Goal: Transaction & Acquisition: Purchase product/service

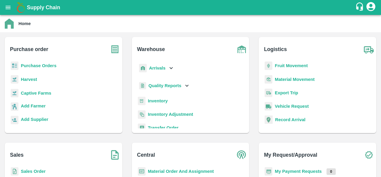
click at [36, 68] on b "Purchase Orders" at bounding box center [39, 65] width 36 height 5
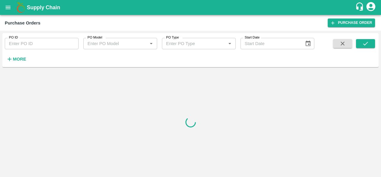
click at [14, 57] on strong "More" at bounding box center [19, 59] width 13 height 5
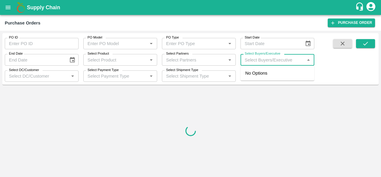
click at [263, 62] on input "Select Buyers/Executive" at bounding box center [272, 60] width 60 height 8
type input "anil"
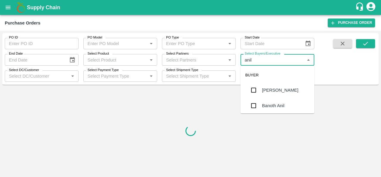
click at [265, 90] on div "[PERSON_NAME]" at bounding box center [280, 90] width 36 height 7
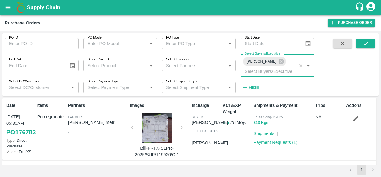
click at [179, 61] on input "Select Partners" at bounding box center [194, 65] width 60 height 8
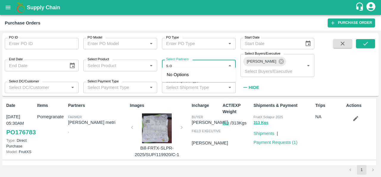
type input "s.o."
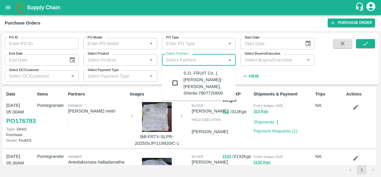
click at [185, 88] on div "S.O. FRUIT Co. ( Sardevan Singh)-Diswani, Shimla-7807720600" at bounding box center [207, 83] width 48 height 26
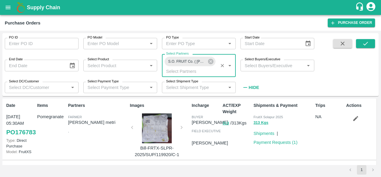
click at [272, 69] on input "Select Buyers/Executive" at bounding box center [272, 65] width 60 height 8
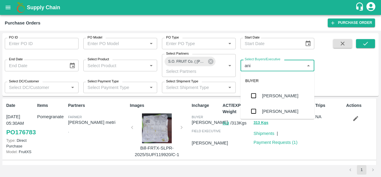
type input "anil"
click at [272, 102] on div "[PERSON_NAME]" at bounding box center [278, 95] width 74 height 15
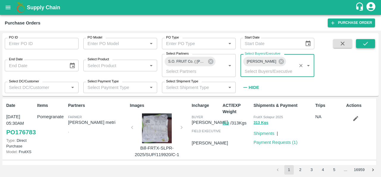
click at [363, 42] on icon "submit" at bounding box center [365, 43] width 7 height 7
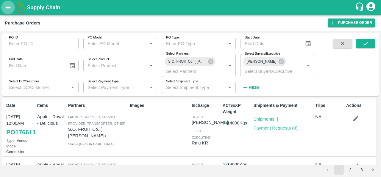
click at [10, 7] on icon "open drawer" at bounding box center [8, 7] width 7 height 7
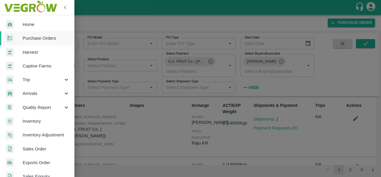
scroll to position [92, 0]
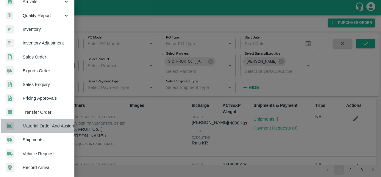
click at [37, 128] on span "Material Order And Assignment" at bounding box center [46, 125] width 47 height 7
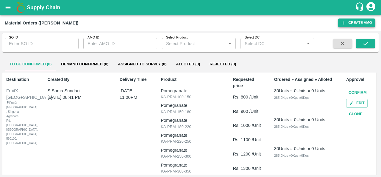
click at [364, 24] on button "Create AMO" at bounding box center [356, 22] width 37 height 9
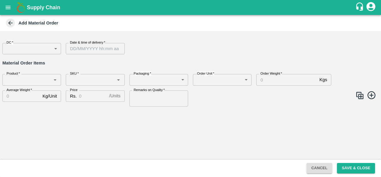
click at [32, 49] on body "Supply Chain Add Material Order DC   * ​ DC Date & time of delivery   * Date & …" at bounding box center [190, 88] width 381 height 177
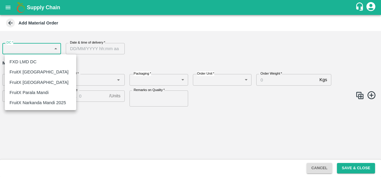
click at [36, 69] on p "FruitX [GEOGRAPHIC_DATA]" at bounding box center [39, 71] width 59 height 7
type input "147"
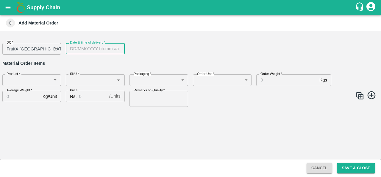
type input "DD/MM/YYYY hh:mm aa"
click at [89, 46] on input "DD/MM/YYYY hh:mm aa" at bounding box center [93, 48] width 54 height 11
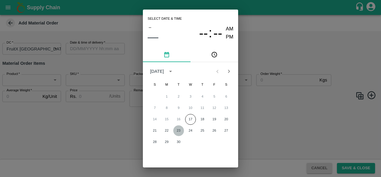
click at [175, 130] on button "23" at bounding box center [178, 130] width 11 height 11
type input "23/09/2025 12:00 AM"
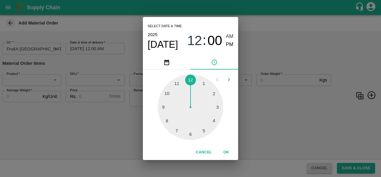
click at [224, 152] on button "OK" at bounding box center [226, 152] width 19 height 10
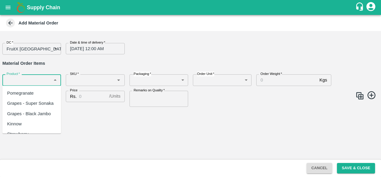
click at [12, 81] on input "Product   *" at bounding box center [26, 80] width 45 height 8
click at [17, 96] on div "Apple - Royal - Delicious" at bounding box center [31, 93] width 49 height 7
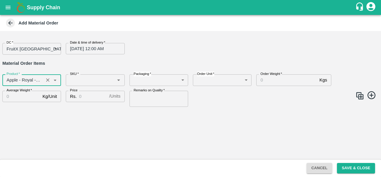
type input "Apple - Royal - Delicious"
click at [96, 79] on input "SKU   *" at bounding box center [90, 80] width 45 height 8
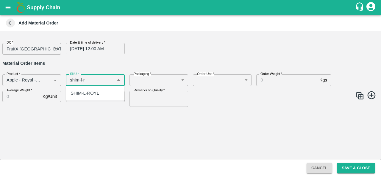
click at [92, 92] on div "SHIM-L-ROYL" at bounding box center [85, 93] width 29 height 7
type input "SHIM-L-ROYL"
click at [167, 75] on body "Supply Chain Add Material Order DC   * FruitX Bangalore 147 DC Date & time of d…" at bounding box center [190, 88] width 381 height 177
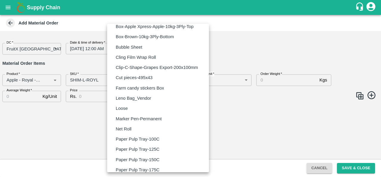
scroll to position [447, 0]
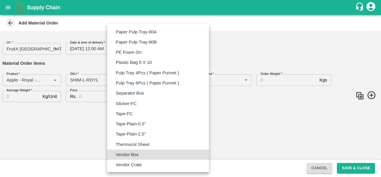
type input "BOM/276"
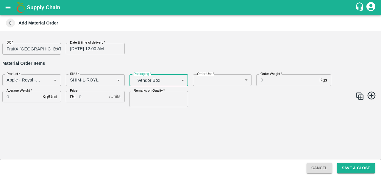
click at [219, 91] on span at bounding box center [283, 97] width 191 height 12
click at [222, 82] on body "Supply Chain Add Material Order DC   * FruitX Bangalore 147 DC Date & time of d…" at bounding box center [190, 88] width 381 height 177
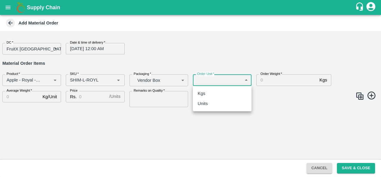
click at [219, 105] on div "Units" at bounding box center [222, 103] width 49 height 7
type input "2"
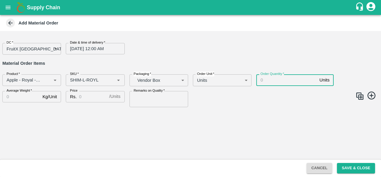
click at [282, 82] on input "Order Quantity   *" at bounding box center [286, 79] width 61 height 11
type input "80"
click at [22, 98] on input "Average Weight   *" at bounding box center [21, 96] width 38 height 11
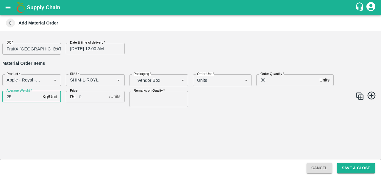
type input "25"
click at [101, 96] on input "Price" at bounding box center [93, 96] width 28 height 11
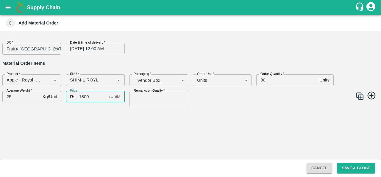
type input "1800"
click at [162, 91] on label "Remarks on Quality   *" at bounding box center [149, 90] width 31 height 5
click at [162, 91] on input "Remarks on Quality   *" at bounding box center [159, 99] width 59 height 16
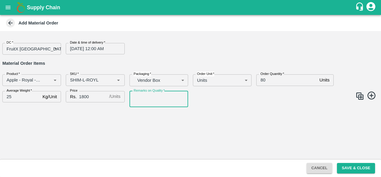
click at [162, 99] on input "Remarks on Quality   *" at bounding box center [159, 99] width 59 height 16
type input "GOOD QUALITY"
click at [357, 95] on img at bounding box center [359, 95] width 9 height 9
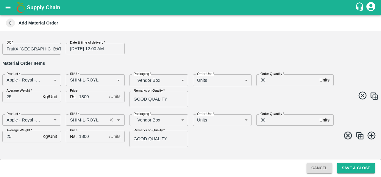
click at [85, 119] on input "SKU   *" at bounding box center [87, 120] width 38 height 8
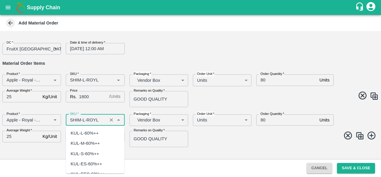
scroll to position [1629, 0]
click at [85, 121] on input "SKU   *" at bounding box center [87, 120] width 38 height 8
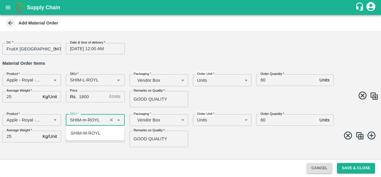
click at [83, 134] on div "SHIM-M-ROYL" at bounding box center [86, 133] width 30 height 7
type input "SHIM-M-ROYL"
click at [362, 136] on img at bounding box center [359, 135] width 9 height 9
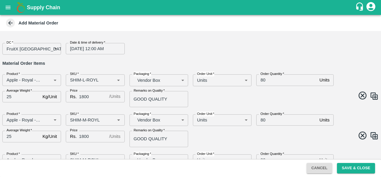
scroll to position [30, 0]
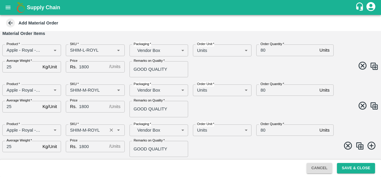
click at [84, 130] on input "SKU   *" at bounding box center [87, 130] width 38 height 8
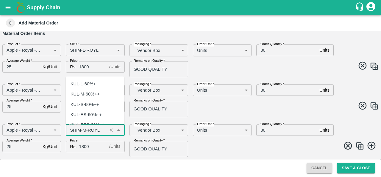
scroll to position [1720, 0]
click at [84, 130] on input "SKU   *" at bounding box center [87, 130] width 38 height 8
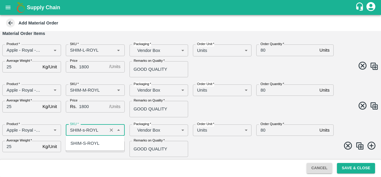
click at [86, 143] on div "SHIM-S-ROYL" at bounding box center [85, 143] width 29 height 7
type input "SHIM-S-ROYL"
click at [358, 146] on img at bounding box center [359, 145] width 9 height 9
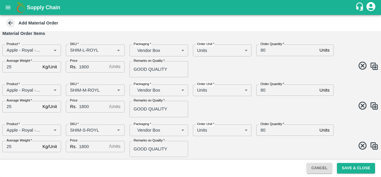
scroll to position [70, 0]
click at [83, 129] on input "SKU   *" at bounding box center [87, 130] width 38 height 8
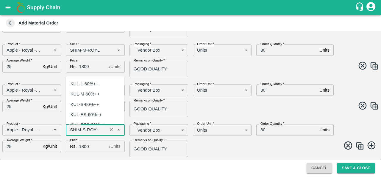
scroll to position [1812, 0]
click at [83, 129] on input "SKU   *" at bounding box center [87, 130] width 38 height 8
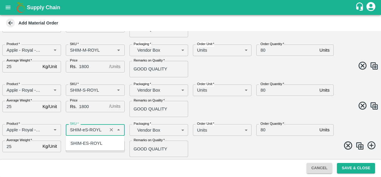
click at [87, 141] on div "SHIM-ES-ROYL" at bounding box center [87, 143] width 32 height 7
type input "SHIM-ES-ROYL"
click at [358, 146] on img at bounding box center [359, 145] width 9 height 9
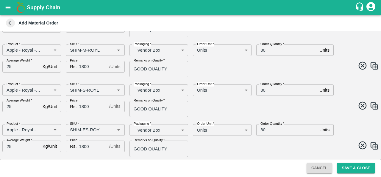
scroll to position [109, 0]
click at [87, 129] on input "SKU   *" at bounding box center [87, 130] width 38 height 8
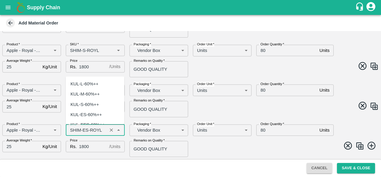
scroll to position [1904, 0]
click at [86, 129] on input "SKU   *" at bounding box center [87, 130] width 38 height 8
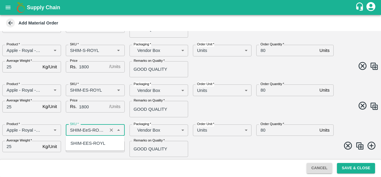
scroll to position [0, 0]
click at [89, 144] on div "SHIM-EES-ROYL" at bounding box center [88, 143] width 35 height 7
type input "SHIM-EES-ROYL"
click at [251, 145] on span at bounding box center [283, 147] width 191 height 12
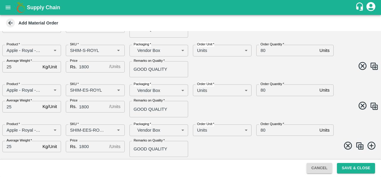
click at [358, 147] on img at bounding box center [359, 145] width 9 height 9
click at [85, 132] on input "SKU   *" at bounding box center [87, 130] width 38 height 8
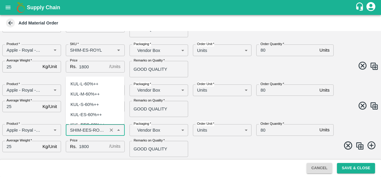
scroll to position [1996, 0]
click at [90, 128] on input "SKU   *" at bounding box center [87, 130] width 38 height 8
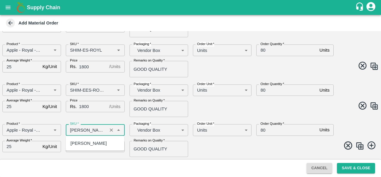
click at [82, 141] on div "SHIM-PITTO-ROYL" at bounding box center [89, 143] width 36 height 7
type input "SHIM-PITTO-ROYL"
click at [217, 146] on span at bounding box center [283, 146] width 191 height 12
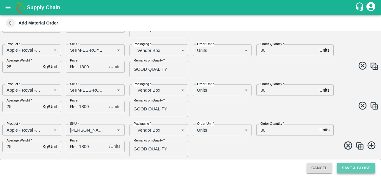
click at [344, 166] on button "Save & Close" at bounding box center [356, 168] width 38 height 10
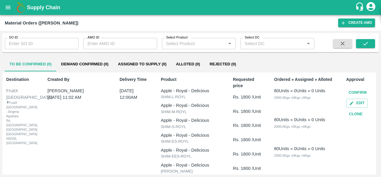
click at [359, 92] on button "Confirm" at bounding box center [357, 92] width 23 height 10
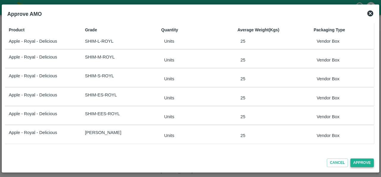
click at [360, 163] on button "Approve" at bounding box center [362, 162] width 24 height 9
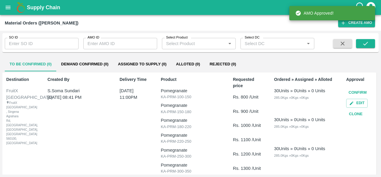
click at [79, 66] on button "Demand Confirmed (0)" at bounding box center [84, 64] width 57 height 14
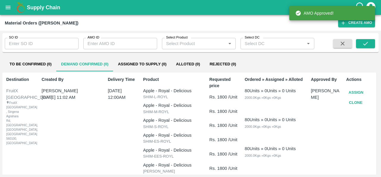
click at [355, 91] on button "Assign" at bounding box center [356, 92] width 20 height 10
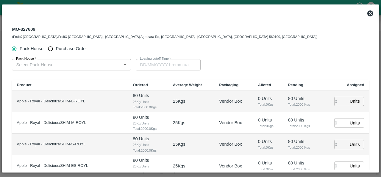
type input "23/09/2025 12:00 AM"
click at [55, 49] on input "Purchase Order" at bounding box center [50, 48] width 11 height 11
radio input "true"
click at [43, 65] on input "PO   *" at bounding box center [64, 65] width 101 height 8
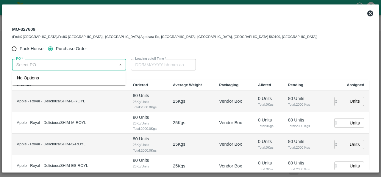
paste input "175087"
click at [53, 84] on div "PO-175087(S.O. FRUIT Co. ( Sardevan Singh)-7807720600)" at bounding box center [69, 80] width 104 height 13
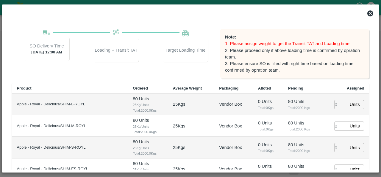
scroll to position [55, 0]
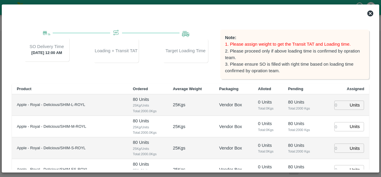
type input "PO-175087(S.O. FRUIT Co. ( Sardevan Singh)-7807720600)"
click at [336, 103] on input "number" at bounding box center [340, 104] width 13 height 9
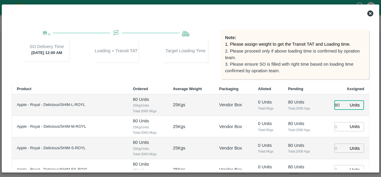
type input "80"
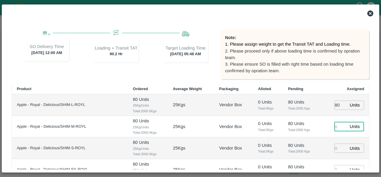
type input "19/09/2025 05:48 AM"
type input "90"
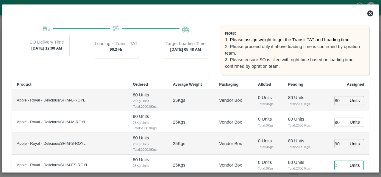
type input "9"
type input "19/09/2025 03:48 AM"
type input "90"
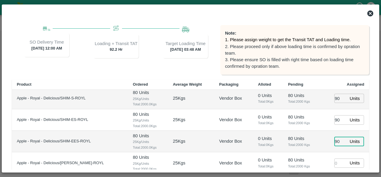
type input "90"
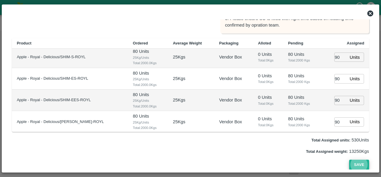
click at [354, 160] on button "Save" at bounding box center [359, 164] width 20 height 10
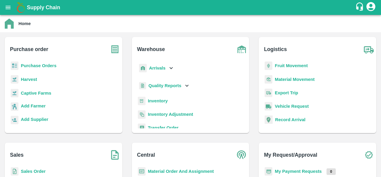
click at [40, 65] on b "Purchase Orders" at bounding box center [39, 65] width 36 height 5
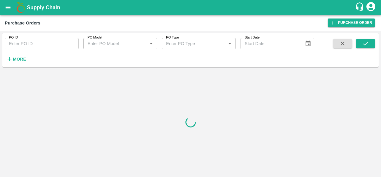
click at [34, 48] on input "PO ID" at bounding box center [42, 43] width 74 height 11
paste input "175087"
type input "175087"
click at [364, 44] on icon "submit" at bounding box center [365, 44] width 5 height 4
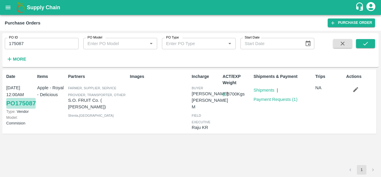
click at [10, 108] on link "PO 175087" at bounding box center [20, 103] width 29 height 11
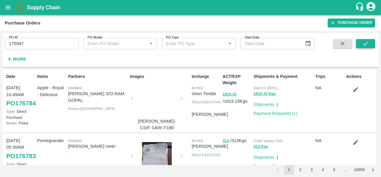
click at [361, 44] on button "submit" at bounding box center [365, 43] width 19 height 9
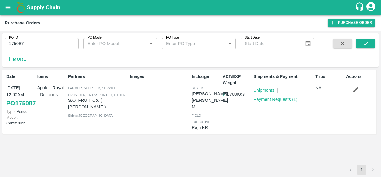
click at [262, 89] on link "Shipments" at bounding box center [264, 90] width 21 height 5
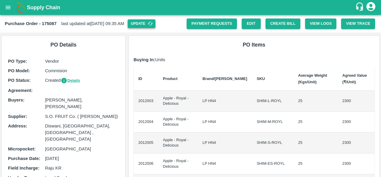
click at [155, 25] on button "Update" at bounding box center [142, 23] width 28 height 9
click at [277, 23] on button "Create Bill" at bounding box center [283, 23] width 35 height 10
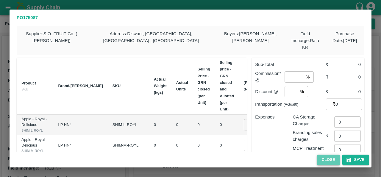
click at [326, 159] on button "Close" at bounding box center [328, 159] width 23 height 10
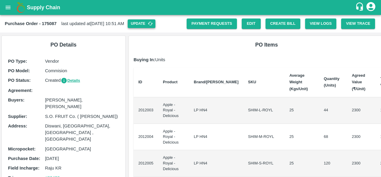
click at [155, 24] on button "Update" at bounding box center [142, 23] width 28 height 9
click at [287, 26] on button "Create Bill" at bounding box center [283, 23] width 35 height 10
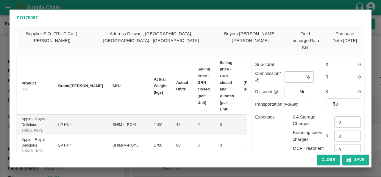
click at [244, 119] on input "0" at bounding box center [256, 124] width 24 height 11
type input "1800"
click at [239, 130] on td "1800 ​" at bounding box center [260, 124] width 42 height 21
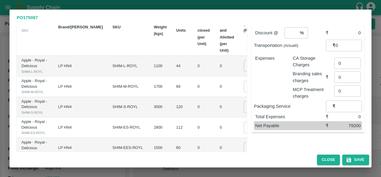
scroll to position [59, 0]
click at [244, 92] on input "0" at bounding box center [256, 85] width 24 height 11
type input "1800"
click at [244, 112] on input "0" at bounding box center [256, 106] width 24 height 11
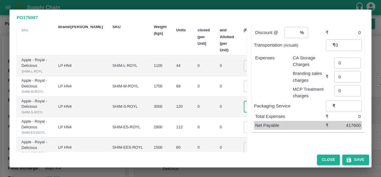
type input "1800"
click at [215, 117] on td "0" at bounding box center [227, 106] width 24 height 21
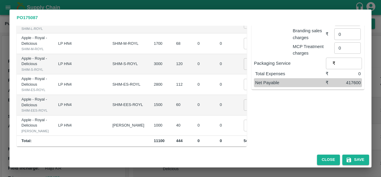
scroll to position [111, 0]
click at [244, 90] on input "0" at bounding box center [256, 84] width 24 height 11
type input "1800"
click at [244, 99] on input "0" at bounding box center [256, 104] width 24 height 11
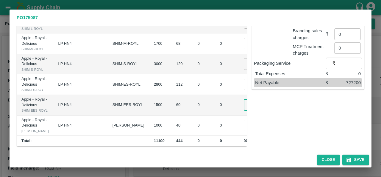
click at [239, 107] on td "1800 ​" at bounding box center [260, 105] width 42 height 21
click at [244, 131] on input "0" at bounding box center [256, 124] width 24 height 11
click at [244, 99] on input "1800" at bounding box center [256, 104] width 24 height 11
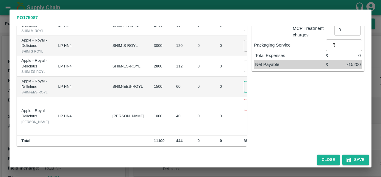
type input "1600"
click at [244, 110] on input "0" at bounding box center [256, 104] width 24 height 11
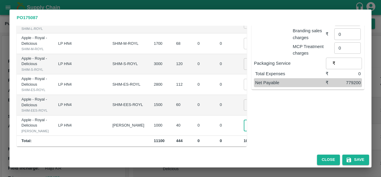
scroll to position [0, 1]
type input "1600"
click at [215, 120] on td "0" at bounding box center [227, 125] width 24 height 21
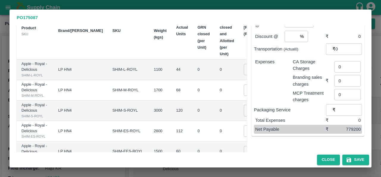
scroll to position [0, 0]
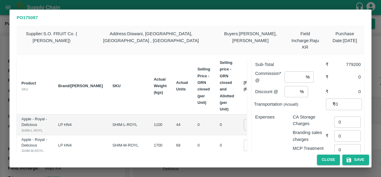
click at [291, 71] on input "number" at bounding box center [294, 76] width 19 height 11
type input "1"
click at [288, 86] on input "number" at bounding box center [291, 91] width 13 height 11
type input "0"
click at [272, 124] on div "Expenses" at bounding box center [269, 133] width 38 height 49
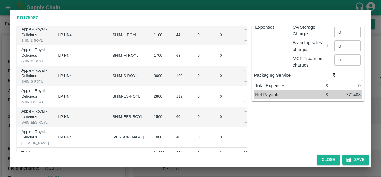
scroll to position [89, 0]
click at [244, 102] on input "1800" at bounding box center [256, 96] width 24 height 11
type input "1817.2"
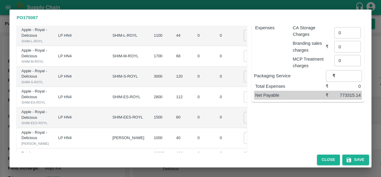
click at [285, 124] on div "Sub-Total ₹ 781126.4 Commission* @ 1 % ​ ₹ 7811.26 Discount @ 0 % ​ ₹ 0 Transpo…" at bounding box center [306, 61] width 118 height 195
click at [357, 159] on button "Save" at bounding box center [355, 159] width 27 height 10
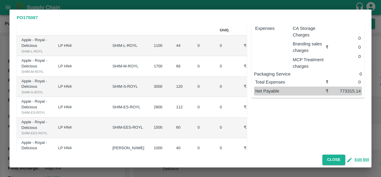
scroll to position [79, 0]
click at [347, 125] on div "Sub-Total ₹ 781126.4 Commission* @ 1 % ₹ 7811.26 Discount @ 0 % ₹ 0 Transportat…" at bounding box center [306, 71] width 118 height 195
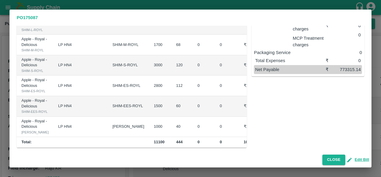
scroll to position [0, 0]
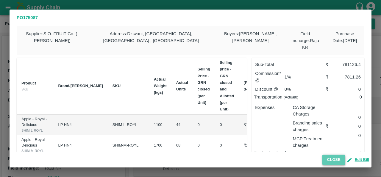
click at [327, 158] on button "Close" at bounding box center [333, 159] width 23 height 10
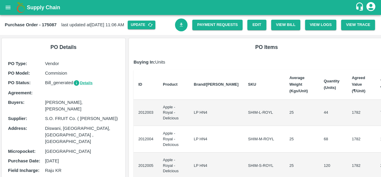
click at [179, 25] on icon "Download Bill" at bounding box center [182, 25] width 6 height 6
click at [225, 27] on link "Payment Requests" at bounding box center [217, 25] width 50 height 10
click at [208, 25] on link "Payment Requests" at bounding box center [217, 25] width 50 height 10
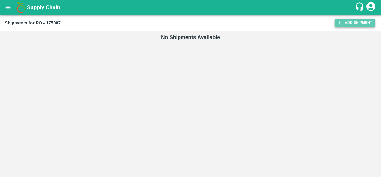
click at [344, 24] on link "Add Shipment" at bounding box center [355, 22] width 40 height 9
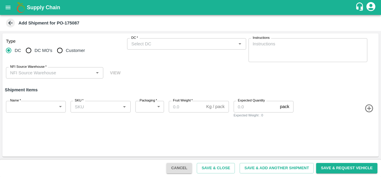
click at [29, 53] on input "DC MO's" at bounding box center [29, 50] width 12 height 12
radio input "true"
click at [160, 37] on label "DC (Material Orders)   *" at bounding box center [147, 37] width 33 height 5
click at [160, 40] on input "DC (Material Orders)   *" at bounding box center [181, 44] width 105 height 8
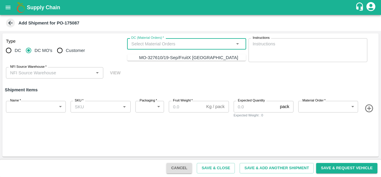
click at [160, 43] on input "DC (Material Orders)   *" at bounding box center [181, 44] width 105 height 8
click at [159, 57] on div "MO-327610/19-Sep/FruitX [GEOGRAPHIC_DATA]" at bounding box center [188, 57] width 99 height 7
type input "MO-327610/19-Sep/FruitX Bangalore"
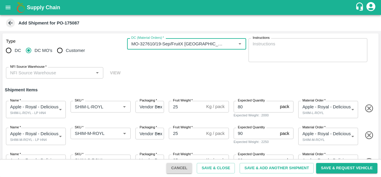
click at [59, 73] on input "NFI Source Warehouse   *" at bounding box center [50, 73] width 84 height 8
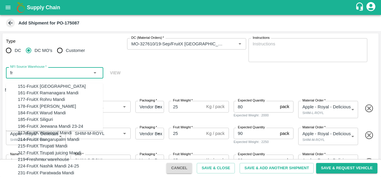
click at [31, 83] on div "151-FruitX Delhi" at bounding box center [52, 86] width 68 height 7
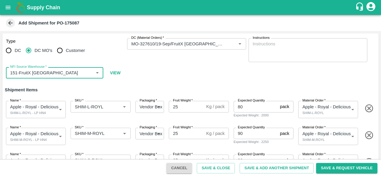
type input "151-FruitX Delhi"
click at [184, 72] on div "Type DC DC MO's Customer DC (Material Orders)   * DC (Material Orders)   * Inst…" at bounding box center [190, 58] width 376 height 50
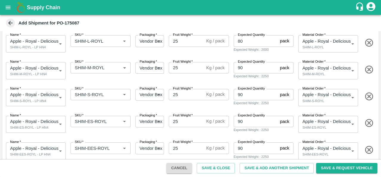
scroll to position [68, 0]
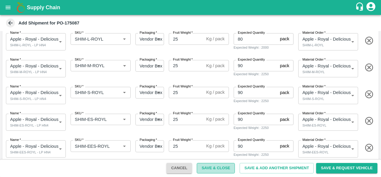
click at [216, 165] on button "Save & Close" at bounding box center [216, 168] width 38 height 10
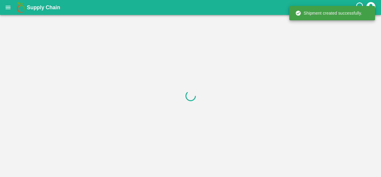
click at [10, 6] on icon "open drawer" at bounding box center [8, 7] width 5 height 3
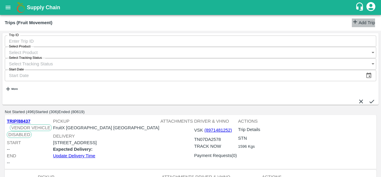
click at [361, 24] on link "Add Trip" at bounding box center [363, 22] width 23 height 9
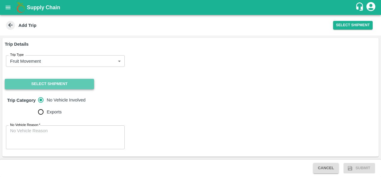
click at [36, 87] on button "Select Shipment" at bounding box center [49, 84] width 89 height 10
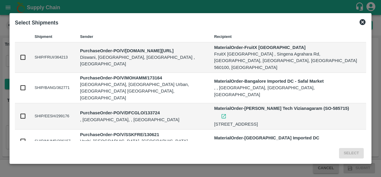
click at [21, 54] on input "checkbox" at bounding box center [23, 57] width 7 height 7
checkbox input "true"
click at [350, 153] on button "Select" at bounding box center [351, 153] width 25 height 10
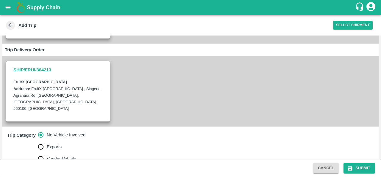
scroll to position [132, 0]
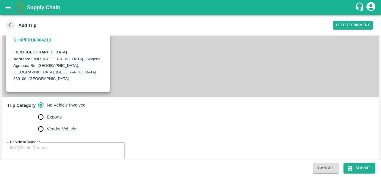
click at [32, 144] on textarea "No Vehicle Reason   *" at bounding box center [65, 153] width 110 height 19
type textarea "vendor delivery"
click at [207, 137] on div "No Vehicle Reason   * vendor delivery x No Vehicle Reason" at bounding box center [190, 153] width 376 height 33
click at [354, 166] on button "Submit" at bounding box center [360, 168] width 32 height 10
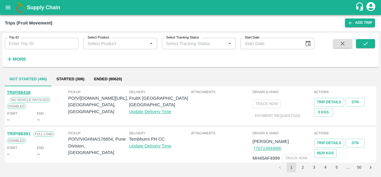
click at [4, 4] on button "open drawer" at bounding box center [8, 8] width 14 height 14
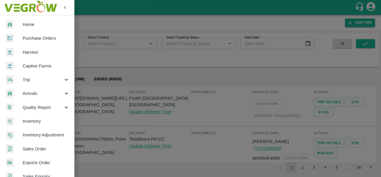
click at [29, 40] on span "Purchase Orders" at bounding box center [46, 38] width 47 height 7
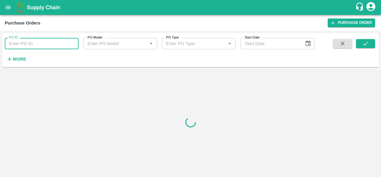
click at [29, 40] on input "PO ID" at bounding box center [42, 43] width 74 height 11
paste input "175087"
type input "175087"
click at [362, 43] on icon "submit" at bounding box center [365, 43] width 7 height 7
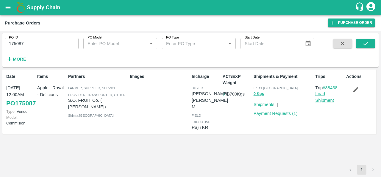
click at [322, 100] on link "Load Shipment" at bounding box center [324, 96] width 19 height 11
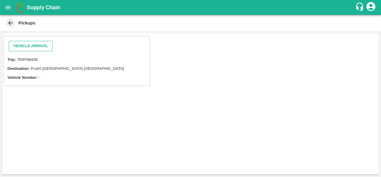
click at [22, 46] on button "Vehicle Arrival" at bounding box center [31, 46] width 44 height 10
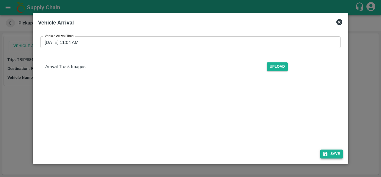
click at [331, 151] on button "Save" at bounding box center [331, 153] width 23 height 9
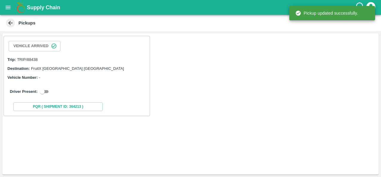
click at [46, 89] on input "checkbox" at bounding box center [42, 91] width 21 height 7
checkbox input "true"
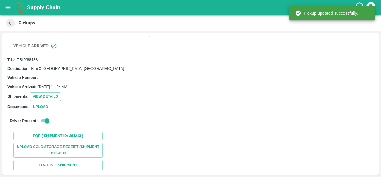
scroll to position [46, 0]
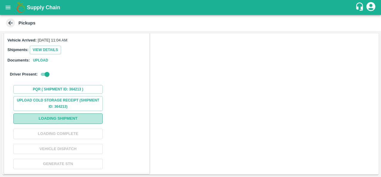
click at [52, 119] on button "Loading Shipment" at bounding box center [57, 118] width 89 height 10
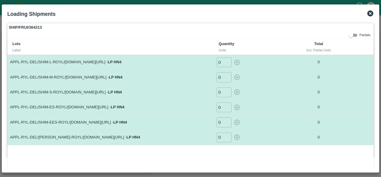
click at [221, 61] on input "0" at bounding box center [224, 62] width 15 height 10
click at [236, 63] on icon "button" at bounding box center [237, 62] width 7 height 7
type input "0"
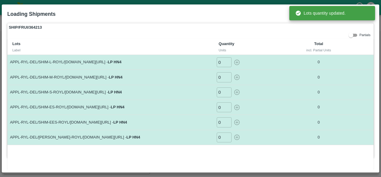
click at [220, 76] on input "0" at bounding box center [224, 77] width 15 height 10
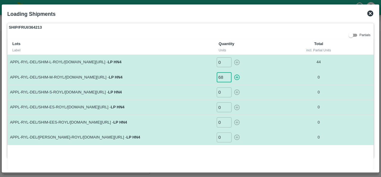
click at [238, 75] on icon "button" at bounding box center [237, 77] width 7 height 7
type input "0"
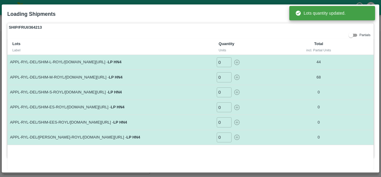
click at [222, 93] on input "0" at bounding box center [224, 92] width 15 height 10
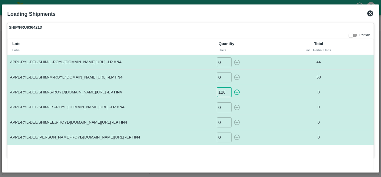
scroll to position [0, 0]
click at [235, 91] on icon "button" at bounding box center [237, 92] width 7 height 7
type input "0"
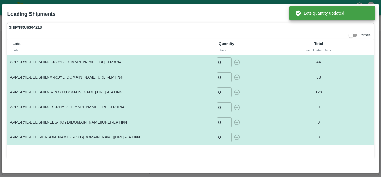
click at [221, 107] on input "0" at bounding box center [224, 107] width 15 height 10
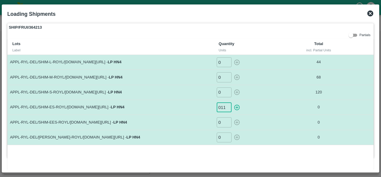
scroll to position [0, 2]
click at [236, 108] on icon "button" at bounding box center [237, 107] width 7 height 7
type input "0"
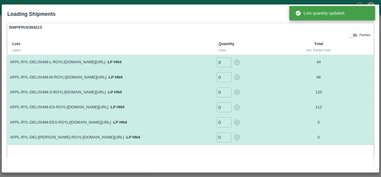
click at [222, 123] on input "0" at bounding box center [224, 122] width 15 height 10
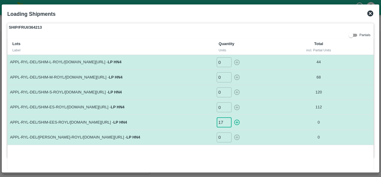
type input "1"
click at [235, 122] on icon "button" at bounding box center [237, 122] width 7 height 7
type input "0"
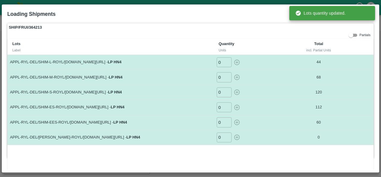
click at [222, 136] on input "0" at bounding box center [224, 137] width 15 height 10
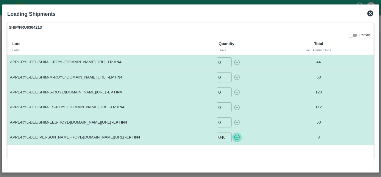
click at [235, 136] on icon "button" at bounding box center [237, 137] width 7 height 7
type input "0"
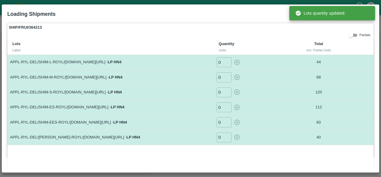
click at [260, 117] on div "0 ​" at bounding box center [250, 122] width 68 height 10
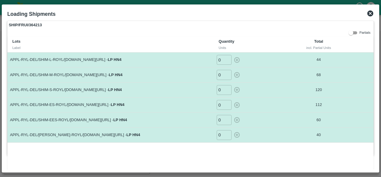
click at [255, 151] on div "Lots Label Quantity Units Total incl. Partial Units APPL-RYL-DEL/SHIM-L-ROYL/F-…" at bounding box center [190, 103] width 366 height 134
click at [370, 15] on icon at bounding box center [370, 13] width 6 height 6
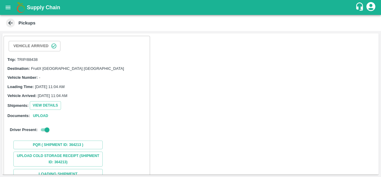
scroll to position [56, 0]
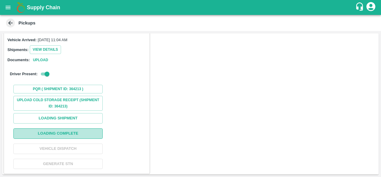
click at [57, 131] on button "Loading Complete" at bounding box center [57, 133] width 89 height 10
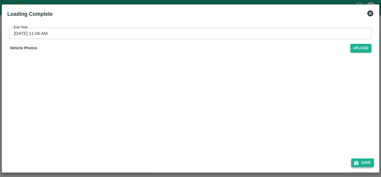
click at [366, 161] on button "Save" at bounding box center [362, 162] width 23 height 9
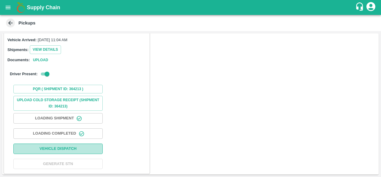
click at [87, 149] on button "Vehicle Dispatch" at bounding box center [57, 148] width 89 height 10
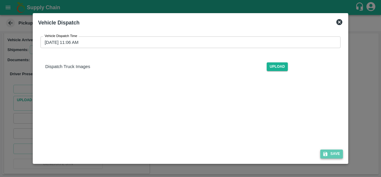
click at [335, 157] on button "Save" at bounding box center [331, 153] width 23 height 9
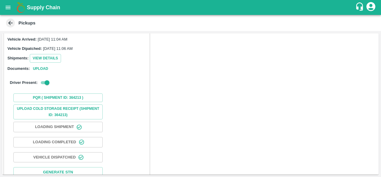
scroll to position [56, 0]
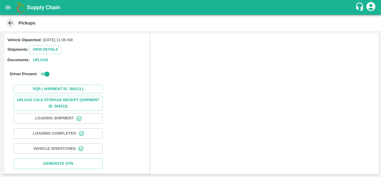
click at [103, 104] on div "Upload Cold Storage Receipt (SHIPMENT ID: 364213) Loading Shipment Loading Comp…" at bounding box center [76, 133] width 141 height 75
click at [129, 127] on div "Upload Cold Storage Receipt (SHIPMENT ID: 364213) Loading Shipment Loading Comp…" at bounding box center [76, 133] width 141 height 75
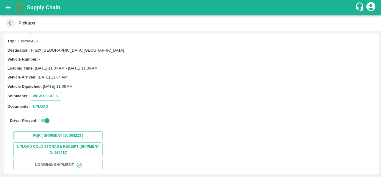
scroll to position [0, 0]
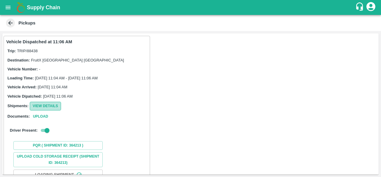
click at [50, 106] on button "View Details" at bounding box center [45, 106] width 31 height 9
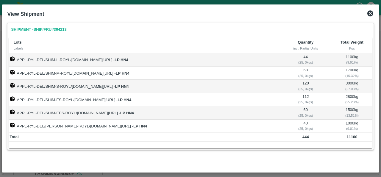
click at [369, 13] on icon at bounding box center [370, 13] width 6 height 6
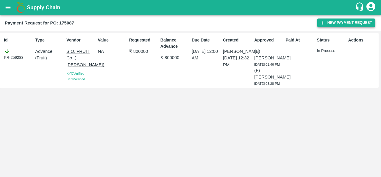
click at [349, 22] on button "New Payment Request" at bounding box center [346, 22] width 58 height 9
click at [332, 25] on button "New Payment Request" at bounding box center [346, 22] width 58 height 9
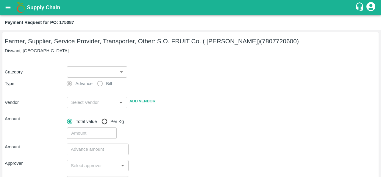
click at [95, 69] on body "Supply Chain Payment Request for PO: 175087 Farmer, Supplier, Service Provider,…" at bounding box center [190, 88] width 381 height 177
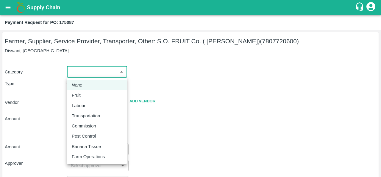
click at [85, 96] on div "Fruit" at bounding box center [97, 95] width 50 height 7
type input "1"
type input "S.O. FRUIT Co. ( [PERSON_NAME]) - 7807720600(Farmer, Supplier, Service Provider…"
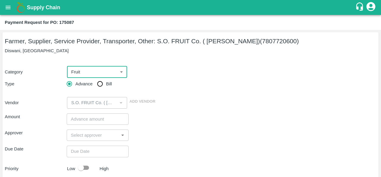
click at [102, 82] on input "Bill" at bounding box center [100, 84] width 12 height 12
radio input "true"
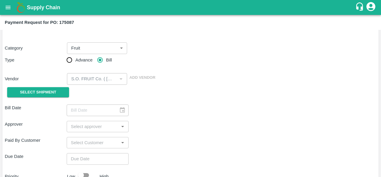
scroll to position [23, 0]
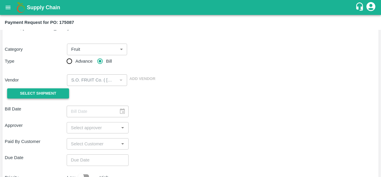
click at [53, 92] on span "Select Shipment" at bounding box center [38, 93] width 36 height 7
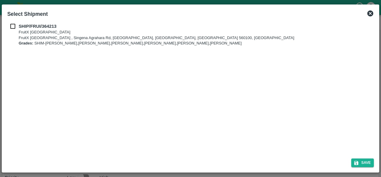
click at [12, 26] on input "checkbox" at bounding box center [12, 26] width 11 height 7
checkbox input "true"
click at [359, 160] on button "Save" at bounding box center [362, 162] width 23 height 9
type input "[DATE]"
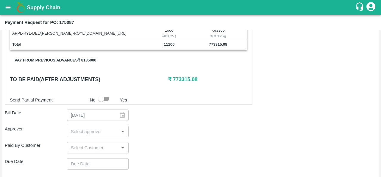
scroll to position [181, 0]
click at [52, 58] on button "Pay from previous advances ₹ 8185000" at bounding box center [55, 60] width 91 height 10
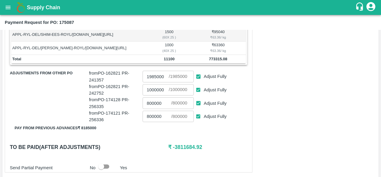
scroll to position [173, 0]
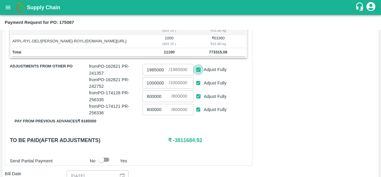
click at [198, 68] on input "Adjust Fully" at bounding box center [198, 69] width 11 height 11
checkbox input "false"
type input "0"
click at [198, 80] on input "Adjust Fully" at bounding box center [198, 82] width 11 height 11
checkbox input "false"
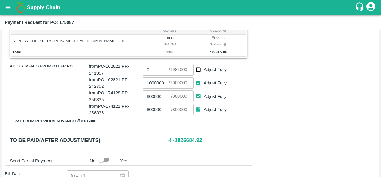
type input "0"
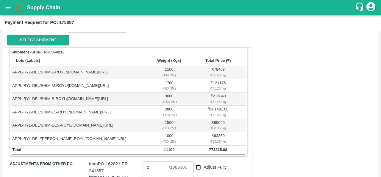
scroll to position [0, 0]
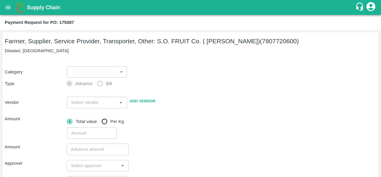
click at [8, 4] on button "open drawer" at bounding box center [8, 8] width 14 height 14
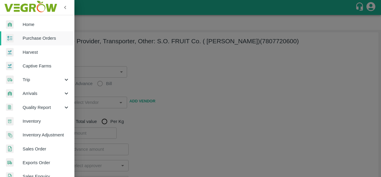
click at [47, 36] on span "Purchase Orders" at bounding box center [46, 38] width 47 height 7
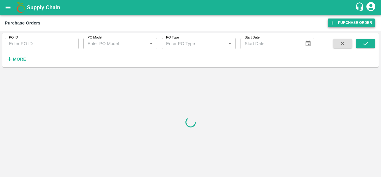
click at [351, 24] on link "Purchase Order" at bounding box center [351, 22] width 47 height 9
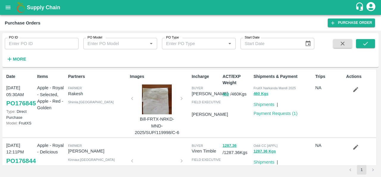
click at [6, 9] on icon "open drawer" at bounding box center [8, 7] width 7 height 7
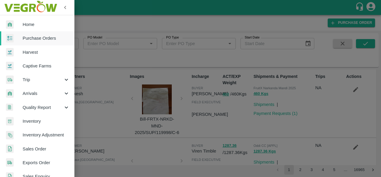
click at [105, 81] on div at bounding box center [190, 88] width 381 height 177
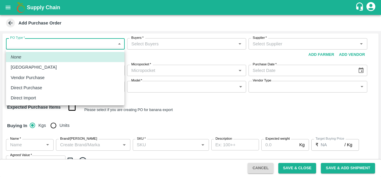
click at [56, 46] on body "Supply Chain Add Purchase Order PO Type   * ​ PO Type Buyers   * Buyers   * Sup…" at bounding box center [190, 88] width 381 height 177
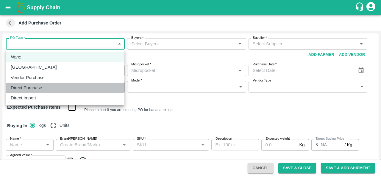
click at [36, 88] on p "Direct Purchase" at bounding box center [27, 87] width 32 height 7
type input "3"
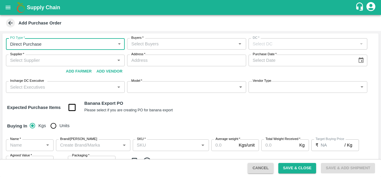
click at [157, 43] on input "Buyers   *" at bounding box center [181, 44] width 105 height 8
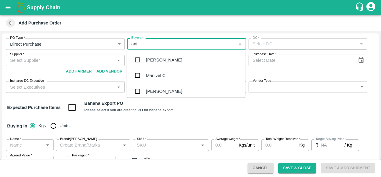
type input "anil"
click at [161, 60] on div "[PERSON_NAME]" at bounding box center [164, 60] width 36 height 7
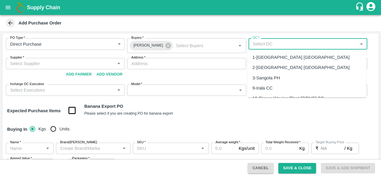
click at [272, 42] on input "DC   *" at bounding box center [302, 44] width 105 height 8
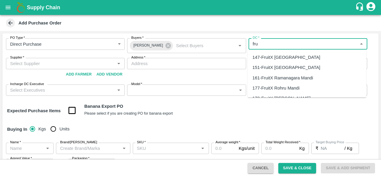
click at [276, 56] on div "147-FruitX [GEOGRAPHIC_DATA]" at bounding box center [286, 57] width 68 height 7
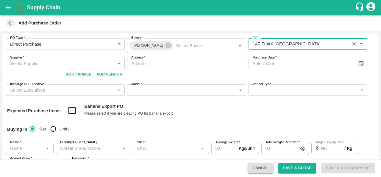
type input "147-FruitX [GEOGRAPHIC_DATA]"
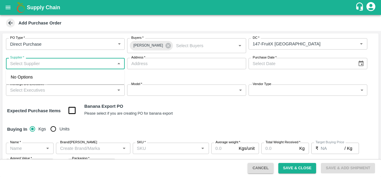
click at [71, 63] on input "Supplier   *" at bounding box center [60, 64] width 105 height 8
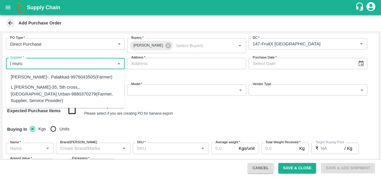
click at [21, 86] on div "L [PERSON_NAME]-35, 5th cross,, [GEOGRAPHIC_DATA] Urban-9880370279(Farmer, Supp…" at bounding box center [65, 94] width 109 height 20
type input "L [PERSON_NAME]-35, 5th cross,, [GEOGRAPHIC_DATA] Urban-9880370279(Farmer, Supp…"
type input "[STREET_ADDRESS]"
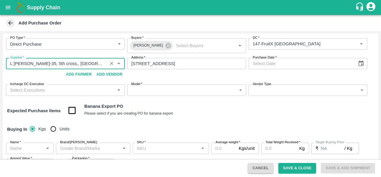
type input "L [PERSON_NAME]-35, 5th cross,, [GEOGRAPHIC_DATA] Urban-9880370279(Farmer, Supp…"
click at [361, 63] on icon "Choose date" at bounding box center [361, 63] width 7 height 7
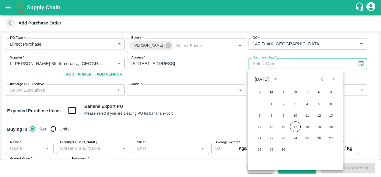
click at [298, 127] on button "17" at bounding box center [295, 126] width 11 height 11
type input "[DATE]"
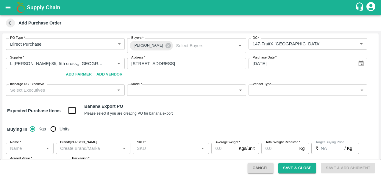
click at [38, 91] on input "Incharge DC Executive" at bounding box center [60, 90] width 105 height 8
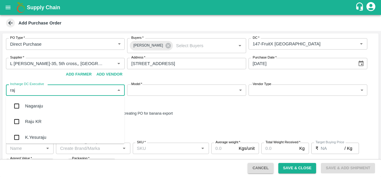
type input "raju"
click at [42, 120] on div "Raju KR" at bounding box center [65, 121] width 118 height 15
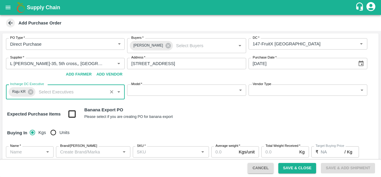
click at [168, 92] on body "Supply Chain Add Purchase Order PO Type   * Direct Purchase 3 PO Type Buyers   …" at bounding box center [190, 88] width 381 height 177
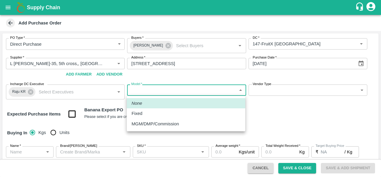
click at [159, 113] on div "Fixed" at bounding box center [186, 113] width 109 height 7
type input "Fixed"
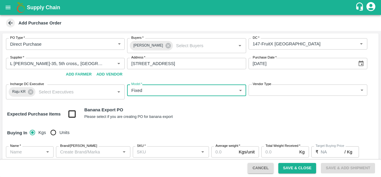
click at [283, 93] on body "Supply Chain Add Purchase Order PO Type   * Direct Purchase 3 PO Type Buyers   …" at bounding box center [190, 88] width 381 height 177
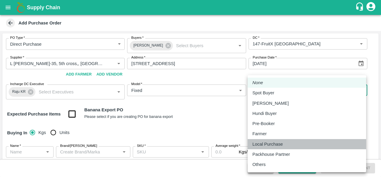
click at [271, 146] on p "Local Purchase" at bounding box center [267, 144] width 30 height 7
type input "LOCAL_PURCHASE"
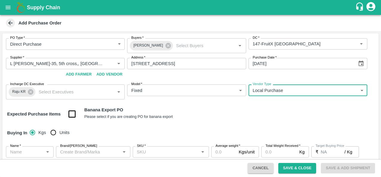
click at [52, 132] on input "Units" at bounding box center [53, 132] width 12 height 12
radio input "true"
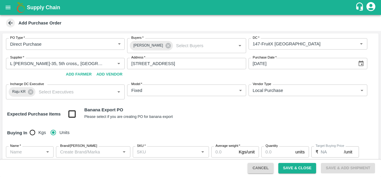
click at [37, 149] on input "Name   *" at bounding box center [25, 152] width 34 height 8
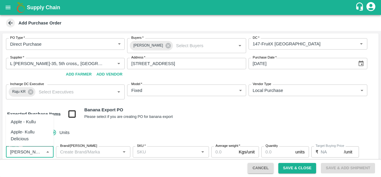
click at [20, 136] on div "Apple- Kullu Delicious" at bounding box center [30, 134] width 38 height 13
type input "Apple- Kullu Delicious"
click at [70, 150] on input "Brand/[PERSON_NAME]" at bounding box center [88, 152] width 61 height 8
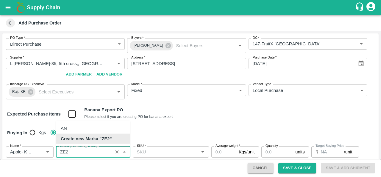
click at [104, 140] on b "Create new Marka "ZE2"" at bounding box center [86, 138] width 51 height 7
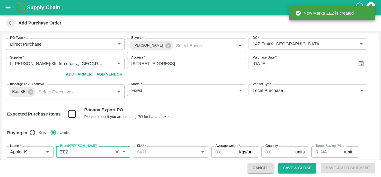
type input "ZE2"
click at [148, 154] on input "SKU   *" at bounding box center [166, 152] width 63 height 8
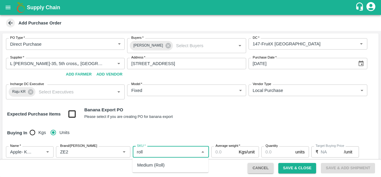
click at [149, 167] on div "Medium (Roll)" at bounding box center [150, 164] width 27 height 7
type input "Medium (Roll)"
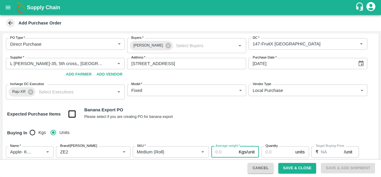
click at [224, 152] on input "Average weight   *" at bounding box center [223, 151] width 25 height 11
type input "17"
click at [271, 153] on input "Quantity" at bounding box center [277, 151] width 32 height 11
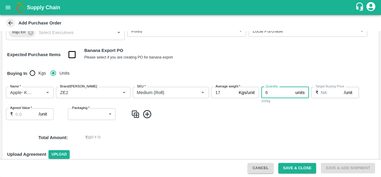
scroll to position [60, 0]
type input "6"
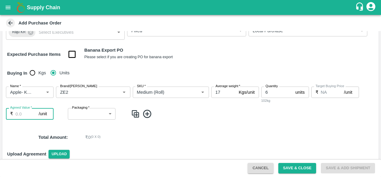
click at [25, 113] on input "Agreed Value   *" at bounding box center [26, 113] width 23 height 11
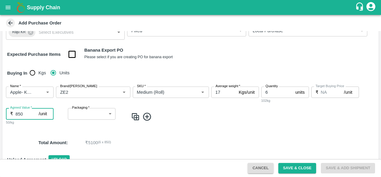
type input "850"
click at [77, 113] on body "Supply Chain Add Purchase Order PO Type   * Direct Purchase 3 PO Type Buyers   …" at bounding box center [190, 88] width 381 height 177
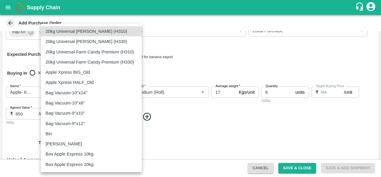
scroll to position [387, 0]
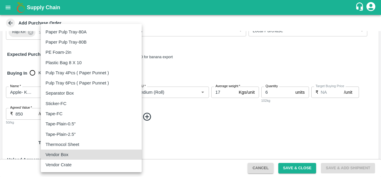
type input "276"
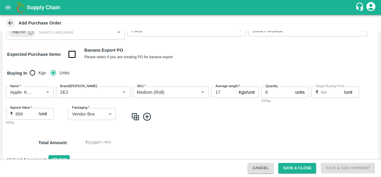
click at [135, 118] on img at bounding box center [135, 117] width 9 height 10
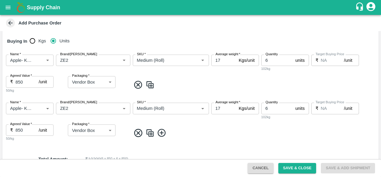
scroll to position [92, 0]
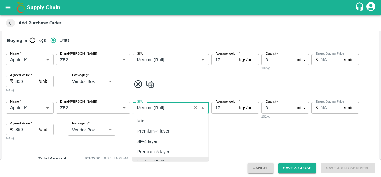
click at [163, 107] on input "SKU   *" at bounding box center [162, 108] width 55 height 8
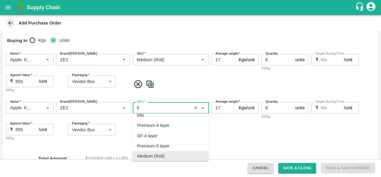
scroll to position [0, 0]
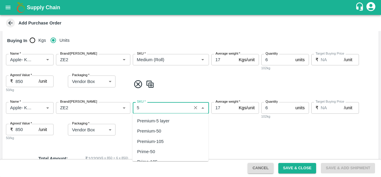
click at [160, 120] on div "Premium-5 layer" at bounding box center [153, 120] width 32 height 7
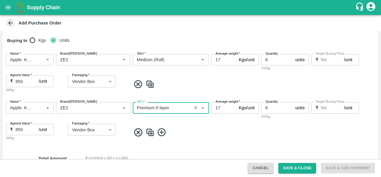
type input "Premium-5 layer"
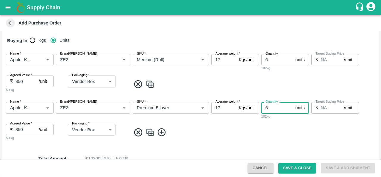
click at [275, 107] on input "6" at bounding box center [277, 107] width 32 height 11
type input "7"
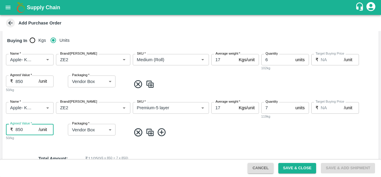
click at [26, 128] on input "850" at bounding box center [26, 129] width 23 height 11
type input "8"
type input "1250"
click at [151, 134] on img at bounding box center [150, 132] width 9 height 10
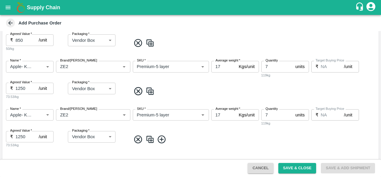
scroll to position [133, 0]
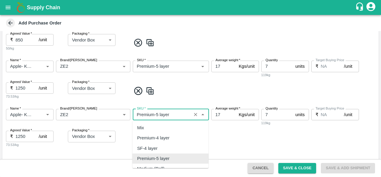
click at [159, 115] on input "SKU   *" at bounding box center [162, 114] width 55 height 8
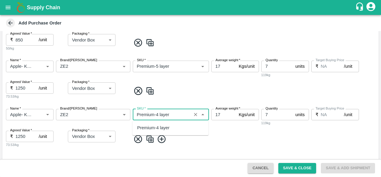
click at [162, 130] on div "Premium-4 layer" at bounding box center [153, 127] width 32 height 7
type input "Premium-4 layer"
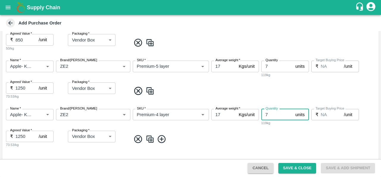
click at [272, 114] on input "7" at bounding box center [277, 114] width 32 height 11
type input "83"
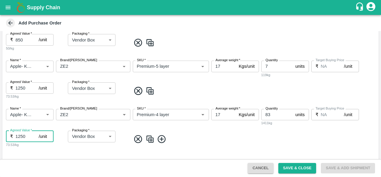
click at [28, 136] on input "1250" at bounding box center [26, 135] width 23 height 11
type input "1411"
click at [150, 140] on img at bounding box center [150, 139] width 9 height 10
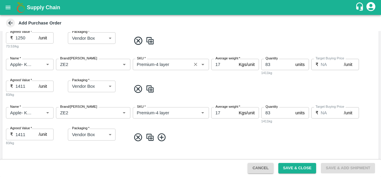
scroll to position [184, 0]
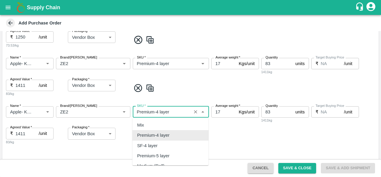
click at [158, 113] on input "SKU   *" at bounding box center [162, 112] width 55 height 8
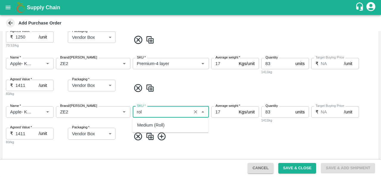
click at [160, 124] on div "Medium (Roll)" at bounding box center [150, 124] width 27 height 7
type input "Medium (Roll)"
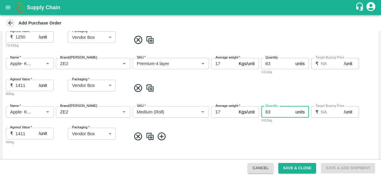
click at [277, 113] on input "83" at bounding box center [277, 111] width 32 height 11
type input "8"
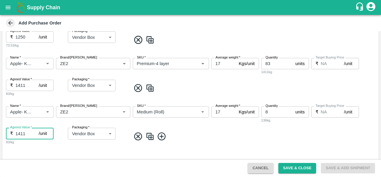
click at [24, 130] on input "1411" at bounding box center [26, 132] width 23 height 11
type input "1"
type input "920"
click at [152, 136] on img at bounding box center [150, 136] width 9 height 10
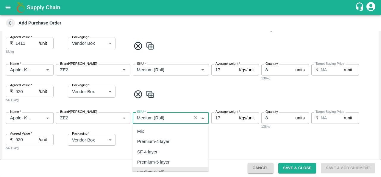
scroll to position [6, 0]
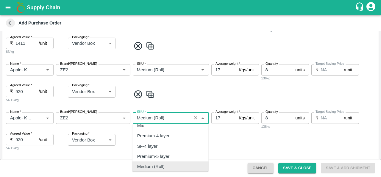
click at [151, 115] on input "SKU   *" at bounding box center [162, 118] width 55 height 8
click at [170, 135] on div "Premium-4 layer" at bounding box center [170, 135] width 76 height 10
type input "Premium-4 layer"
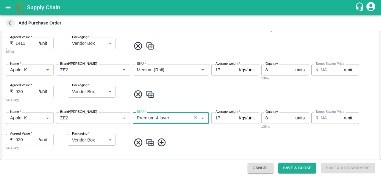
click at [24, 140] on input "920" at bounding box center [26, 139] width 23 height 11
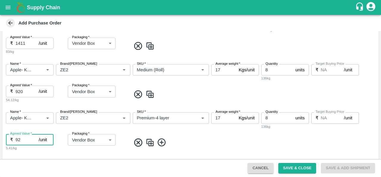
type input "9"
type input "1230"
click at [151, 140] on img at bounding box center [150, 142] width 9 height 10
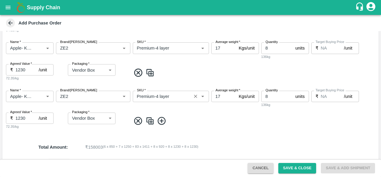
scroll to position [298, 0]
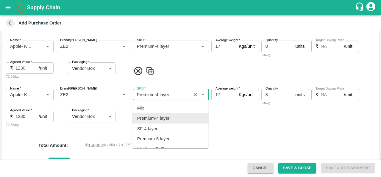
click at [156, 94] on input "SKU   *" at bounding box center [162, 95] width 55 height 8
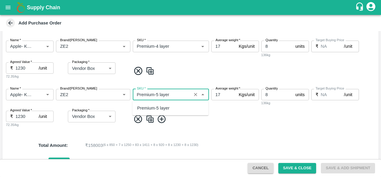
click at [161, 106] on div "Premium-5 layer" at bounding box center [153, 107] width 32 height 7
type input "Premium-5 layer"
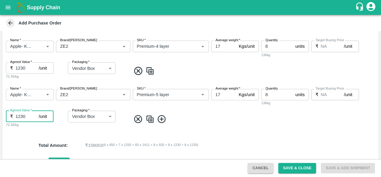
click at [24, 116] on input "1230" at bounding box center [26, 115] width 23 height 11
type input "1380"
click at [118, 127] on div "Packaging   * Vendor Box 276 Packaging" at bounding box center [99, 118] width 62 height 17
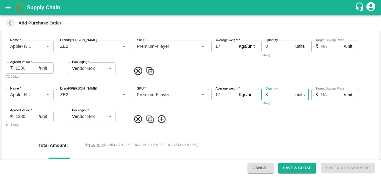
click at [271, 97] on input "8" at bounding box center [277, 94] width 32 height 11
click at [233, 130] on div "Name   * Name   * Brand/Marka Brand/Marka SKU   * SKU   * Average weight   * 17…" at bounding box center [190, 108] width 376 height 48
click at [272, 94] on input "20" at bounding box center [277, 94] width 32 height 11
type input "21"
click at [228, 126] on div "Name   * Name   * Brand/Marka Brand/Marka SKU   * SKU   * Average weight   * 17…" at bounding box center [190, 108] width 376 height 48
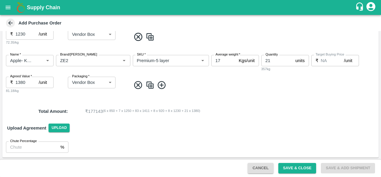
scroll to position [332, 0]
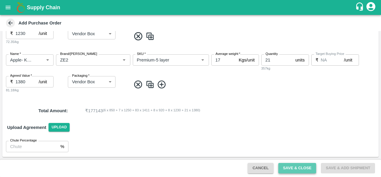
click at [298, 168] on button "Save & Close" at bounding box center [297, 168] width 38 height 10
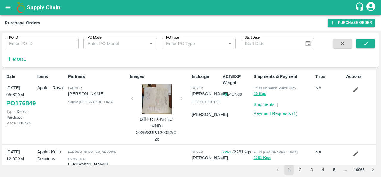
click at [135, 126] on p "Bill-FRTX-NRKD-MND-2025/SUP/120022/C-26" at bounding box center [157, 129] width 45 height 26
click at [238, 20] on div "Purchase Orders" at bounding box center [166, 23] width 323 height 8
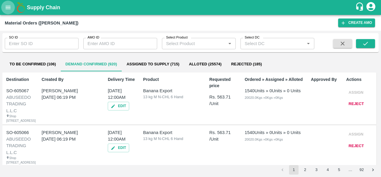
click at [8, 6] on icon "open drawer" at bounding box center [8, 7] width 7 height 7
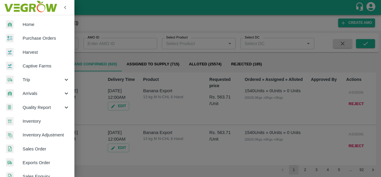
click at [183, 161] on div at bounding box center [190, 88] width 381 height 177
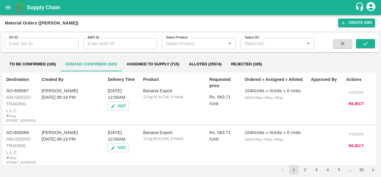
click at [9, 5] on icon "open drawer" at bounding box center [8, 7] width 7 height 7
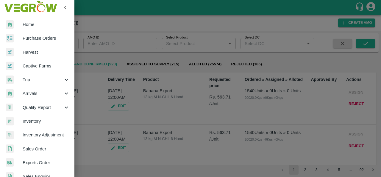
click at [41, 39] on span "Purchase Orders" at bounding box center [46, 38] width 47 height 7
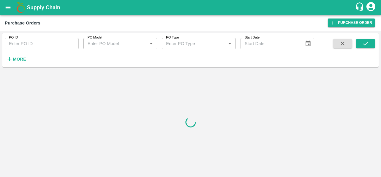
click at [18, 58] on strong "More" at bounding box center [19, 59] width 13 height 5
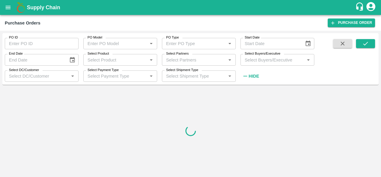
click at [266, 61] on input "Select Buyers/Executive" at bounding box center [272, 60] width 60 height 8
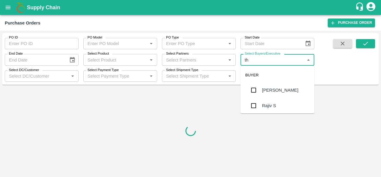
type input "the"
click at [276, 89] on div "Thejaswi B R" at bounding box center [275, 90] width 26 height 7
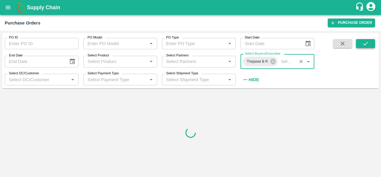
click at [364, 43] on icon "submit" at bounding box center [365, 43] width 7 height 7
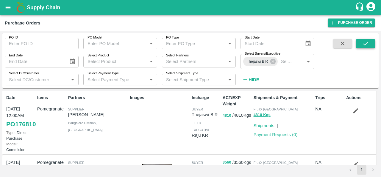
click at [364, 43] on icon "submit" at bounding box center [365, 43] width 7 height 7
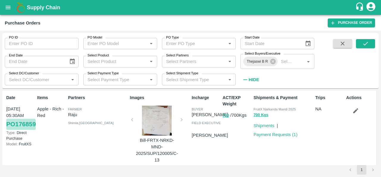
click at [15, 129] on link "PO 176859" at bounding box center [20, 123] width 29 height 11
click at [369, 44] on button "submit" at bounding box center [365, 43] width 19 height 9
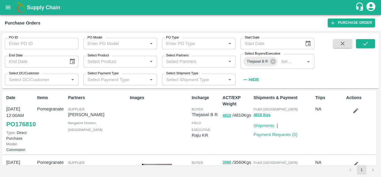
click at [16, 129] on link "PO 176810" at bounding box center [20, 123] width 29 height 11
click at [7, 6] on icon "open drawer" at bounding box center [8, 7] width 5 height 3
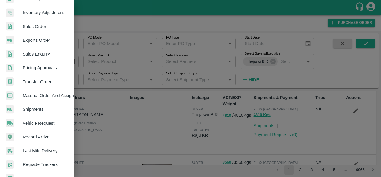
scroll to position [163, 0]
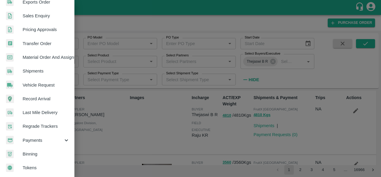
click at [37, 141] on div "Payments" at bounding box center [37, 140] width 74 height 14
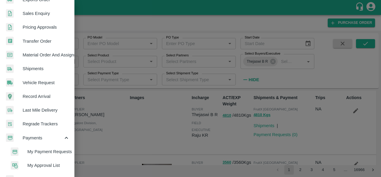
click at [38, 151] on span "My Payment Requests" at bounding box center [48, 151] width 42 height 7
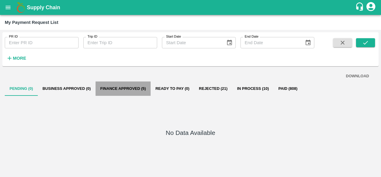
click at [130, 88] on button "Finance Approved (5)" at bounding box center [123, 88] width 55 height 14
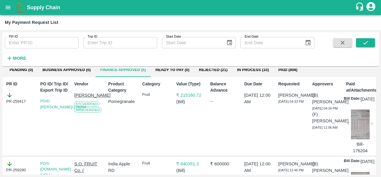
scroll to position [18, 0]
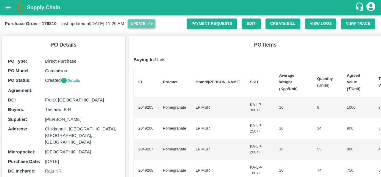
click at [155, 25] on button "Update" at bounding box center [142, 23] width 28 height 9
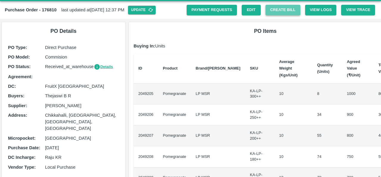
click at [277, 11] on button "Create Bill" at bounding box center [283, 10] width 35 height 10
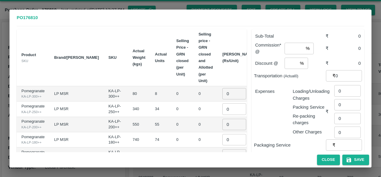
scroll to position [22, 0]
click at [222, 97] on input "0" at bounding box center [234, 93] width 24 height 11
type input "1000"
click at [222, 110] on input "0" at bounding box center [234, 108] width 24 height 11
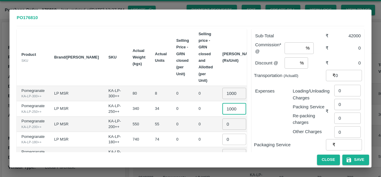
type input "1000"
click at [222, 122] on input "0" at bounding box center [234, 123] width 24 height 11
type input "900"
click at [222, 141] on input "0" at bounding box center [234, 138] width 24 height 11
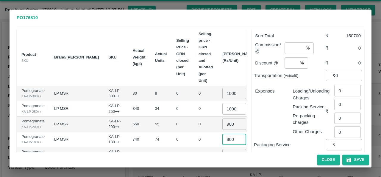
type input "800"
click at [194, 135] on td "0" at bounding box center [206, 139] width 24 height 15
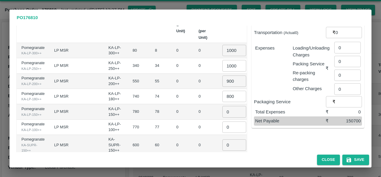
scroll to position [65, 0]
click at [222, 114] on input "0" at bounding box center [234, 110] width 24 height 11
type input "700"
click at [222, 124] on input "0" at bounding box center [234, 126] width 24 height 11
type input "5"
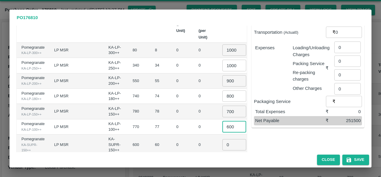
type input "600"
click at [222, 143] on input "0" at bounding box center [234, 144] width 24 height 11
type input "550"
click at [194, 137] on td "0" at bounding box center [206, 144] width 24 height 21
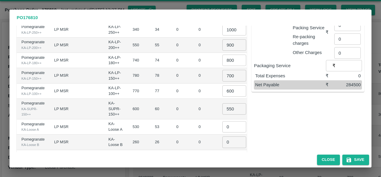
scroll to position [101, 0]
click at [222, 126] on input "0" at bounding box center [234, 126] width 24 height 11
type input "400"
click at [222, 138] on input "0" at bounding box center [234, 141] width 24 height 11
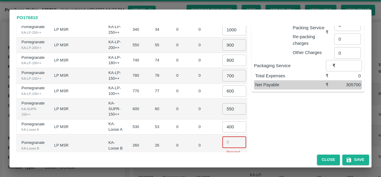
click at [222, 127] on input "400" at bounding box center [234, 126] width 24 height 11
type input "450"
click at [222, 143] on input "number" at bounding box center [234, 141] width 24 height 11
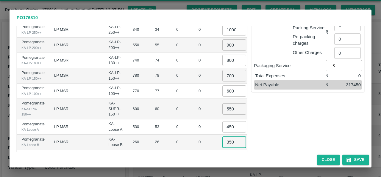
type input "350"
click at [195, 140] on td "0" at bounding box center [206, 141] width 24 height 15
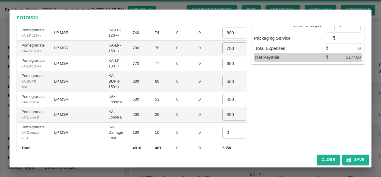
scroll to position [137, 0]
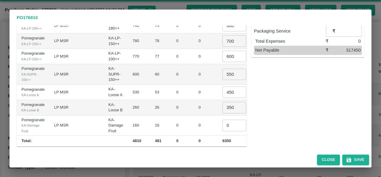
click at [222, 121] on input "0" at bounding box center [234, 124] width 24 height 11
type input "100"
click at [194, 125] on td "0" at bounding box center [206, 125] width 24 height 21
click at [282, 130] on div "Sub-Total ₹ 319050 Commission* @ % ​ ₹ 0 Discount @ % ​ ₹ 0 Transportation (Act…" at bounding box center [306, 28] width 118 height 235
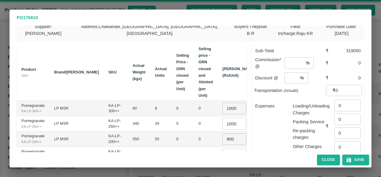
scroll to position [0, 0]
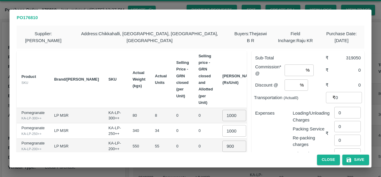
click at [289, 70] on input "number" at bounding box center [294, 69] width 19 height 11
type input "6"
click at [287, 85] on input "number" at bounding box center [291, 84] width 13 height 11
type input "0"
click at [343, 114] on input "0" at bounding box center [347, 112] width 26 height 11
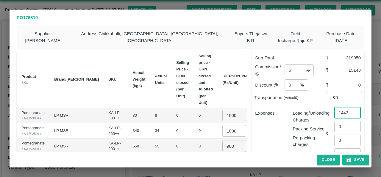
type input "1443"
click at [273, 136] on div "Expenses" at bounding box center [269, 131] width 38 height 52
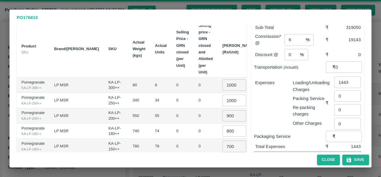
scroll to position [31, 0]
click at [344, 108] on input "0" at bounding box center [347, 108] width 26 height 11
type input "1"
type input "414"
click at [267, 110] on div "Expenses" at bounding box center [269, 100] width 38 height 52
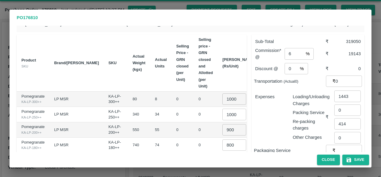
scroll to position [16, 0]
click at [289, 51] on input "6" at bounding box center [294, 53] width 19 height 11
click at [273, 111] on div "Expenses" at bounding box center [269, 115] width 38 height 52
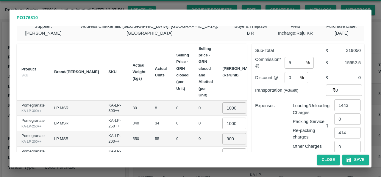
scroll to position [2, 0]
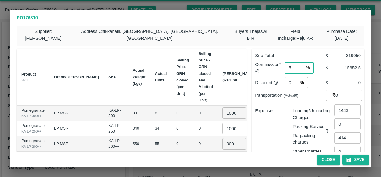
click at [291, 69] on input "5" at bounding box center [294, 67] width 19 height 11
click at [272, 132] on div "Expenses" at bounding box center [269, 128] width 38 height 52
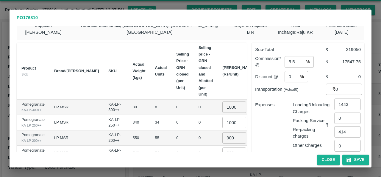
scroll to position [0, 0]
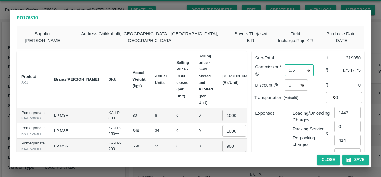
click at [296, 68] on input "5.5" at bounding box center [294, 69] width 19 height 11
click at [273, 130] on div "Expenses" at bounding box center [269, 131] width 38 height 52
click at [292, 69] on input "5.4" at bounding box center [294, 69] width 19 height 11
click at [274, 144] on div "Expenses" at bounding box center [269, 131] width 38 height 52
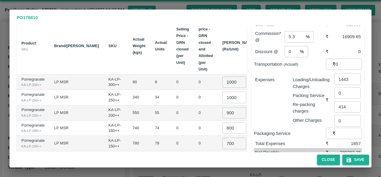
scroll to position [33, 0]
click at [297, 37] on input "5.3" at bounding box center [294, 36] width 19 height 11
type input "5"
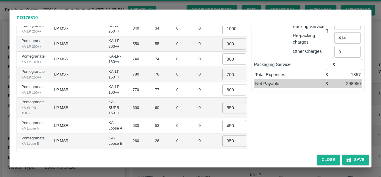
scroll to position [102, 0]
type input "6"
click at [222, 124] on input "450" at bounding box center [234, 124] width 24 height 11
type input "500"
click at [278, 125] on div "Sub-Total ₹ 321700 Commission* @ 6 % ​ ₹ 19302 Discount @ 0 % ​ ₹ 0 Transportat…" at bounding box center [306, 61] width 118 height 235
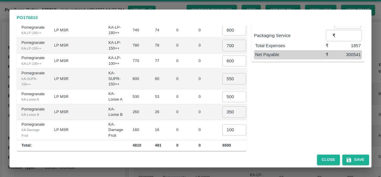
scroll to position [137, 0]
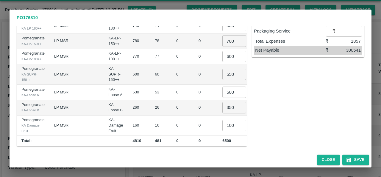
click at [333, 102] on div "Sub-Total ₹ 321700 Commission* @ 6 % ​ ₹ 19302 Discount @ 0 % ​ ₹ 0 Transportat…" at bounding box center [306, 28] width 118 height 235
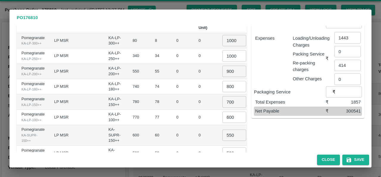
scroll to position [70, 0]
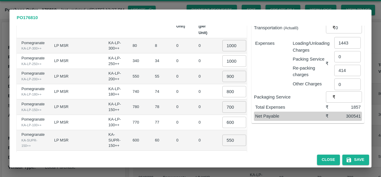
click at [313, 141] on div "Sub-Total ₹ 321700 Commission* @ 6 % ​ ₹ 19302 Discount @ 0 % ​ ₹ 0 Transportat…" at bounding box center [306, 93] width 118 height 235
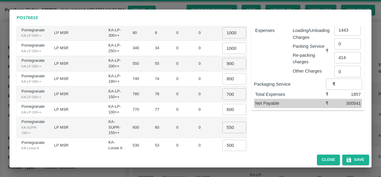
scroll to position [83, 0]
click at [353, 158] on button "Save" at bounding box center [355, 159] width 27 height 10
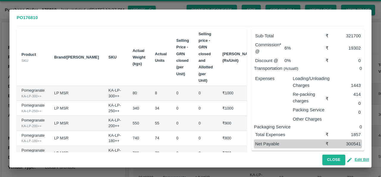
scroll to position [7, 0]
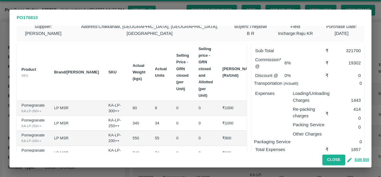
click at [315, 69] on div "Commission* @ 6 %" at bounding box center [290, 62] width 70 height 13
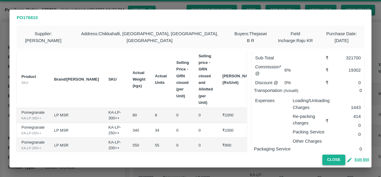
click at [329, 157] on button "Close" at bounding box center [333, 159] width 23 height 10
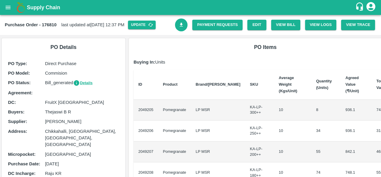
click at [185, 25] on link "Download Bill" at bounding box center [181, 24] width 13 height 13
